Goal: Complete application form: Complete application form

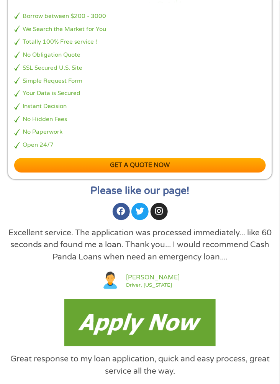
scroll to position [1540, 0]
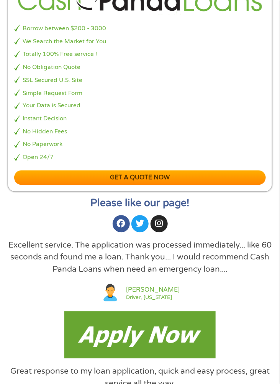
click at [190, 320] on img at bounding box center [139, 335] width 151 height 47
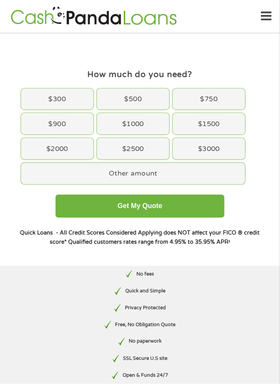
click at [135, 125] on div "$1000" at bounding box center [133, 123] width 72 height 21
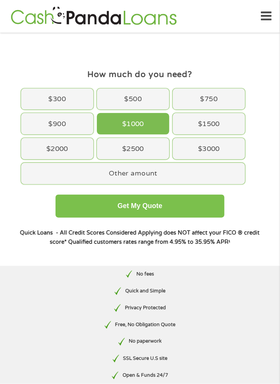
click at [186, 212] on button "Get My Quote" at bounding box center [140, 206] width 169 height 23
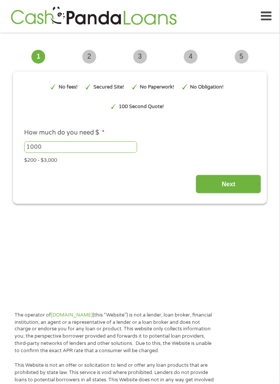
type input "EAIaIQobChMIvPvspsSSkAMV6i7UAR2G_wlwEAAYAiAAEgKix_D_BwE"
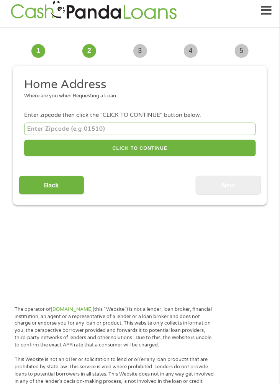
click at [150, 127] on input "number" at bounding box center [140, 129] width 232 height 13
type input "74447"
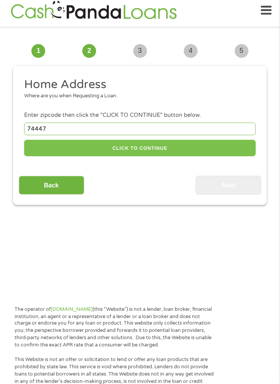
click at [218, 150] on button "CLICK TO CONTINUE" at bounding box center [140, 148] width 232 height 16
type input "74447"
type input "Okmulgee"
select select "[US_STATE]"
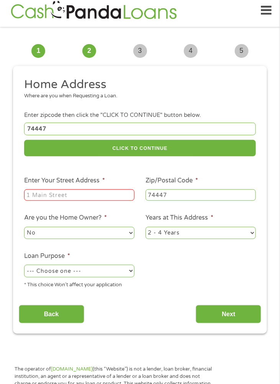
click at [115, 198] on input "Enter Your Street Address *" at bounding box center [79, 195] width 110 height 12
type input "[STREET_ADDRESS][US_STATE]"
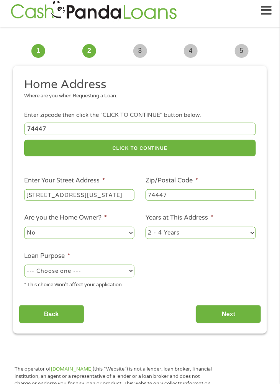
click at [128, 238] on select "No Yes" at bounding box center [79, 233] width 110 height 12
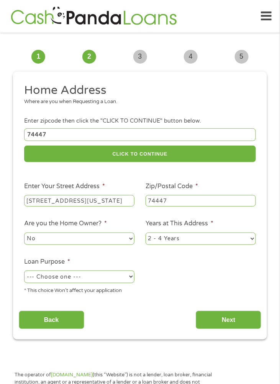
click at [128, 237] on select "No Yes" at bounding box center [79, 239] width 110 height 12
click at [126, 278] on select "--- Choose one --- Pay Bills Debt Consolidation Home Improvement Major Purchase…" at bounding box center [79, 277] width 110 height 12
select select "majorpurchase"
click at [24, 271] on select "--- Choose one --- Pay Bills Debt Consolidation Home Improvement Major Purchase…" at bounding box center [79, 277] width 110 height 12
click at [227, 317] on input "Next" at bounding box center [229, 320] width 66 height 19
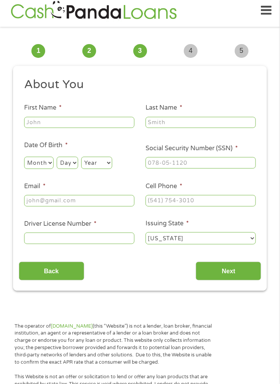
scroll to position [3, 3]
click at [128, 125] on input "First Name *" at bounding box center [79, 123] width 110 height 12
type input "Crystal"
click at [209, 135] on ul "About You This field is hidden when viewing the form Title * --- Choose one ---…" at bounding box center [140, 164] width 243 height 174
click at [225, 127] on input "Last Name *" at bounding box center [201, 123] width 110 height 12
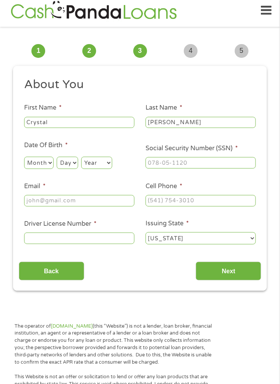
type input "[PERSON_NAME]"
click at [191, 168] on input "Social Security Number (SSN) *" at bounding box center [201, 163] width 110 height 12
type input "382-94-9472"
click at [224, 203] on input "Cell Phone *" at bounding box center [201, 201] width 110 height 12
type input "[PHONE_NUMBER]"
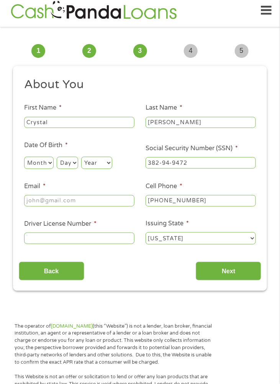
click at [123, 201] on input "Email *" at bounding box center [79, 201] width 110 height 12
type input "[EMAIL_ADDRESS][DOMAIN_NAME]"
type input "[PHONE_NUMBER]"
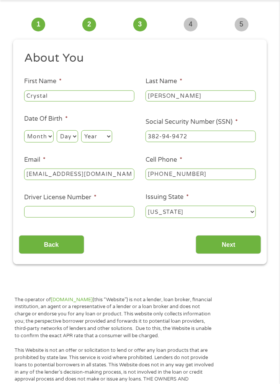
scroll to position [41, 0]
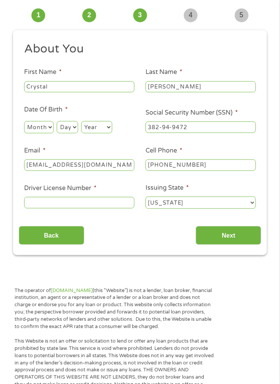
click at [114, 204] on input "Driver License Number *" at bounding box center [79, 203] width 110 height 12
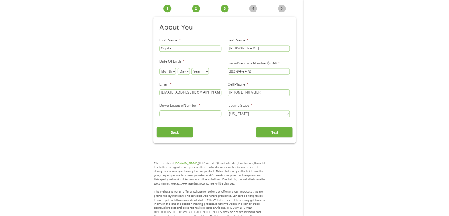
scroll to position [44, 0]
